Goal: Task Accomplishment & Management: Manage account settings

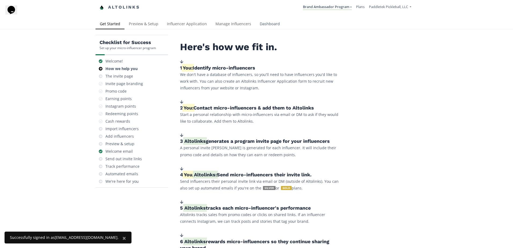
click at [274, 21] on link "Dashboard" at bounding box center [270, 24] width 29 height 11
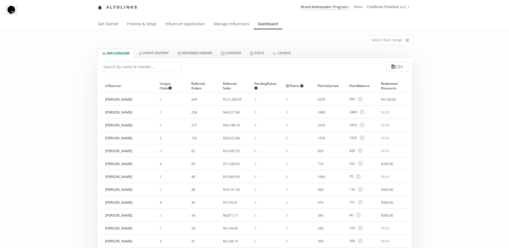
click at [171, 69] on input "text" at bounding box center [141, 67] width 81 height 10
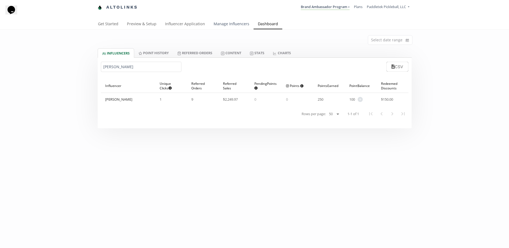
type input "johns"
click at [235, 24] on link "Manage Influencers" at bounding box center [231, 24] width 44 height 11
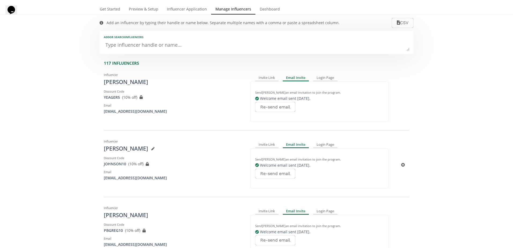
scroll to position [54, 0]
